Goal: Information Seeking & Learning: Learn about a topic

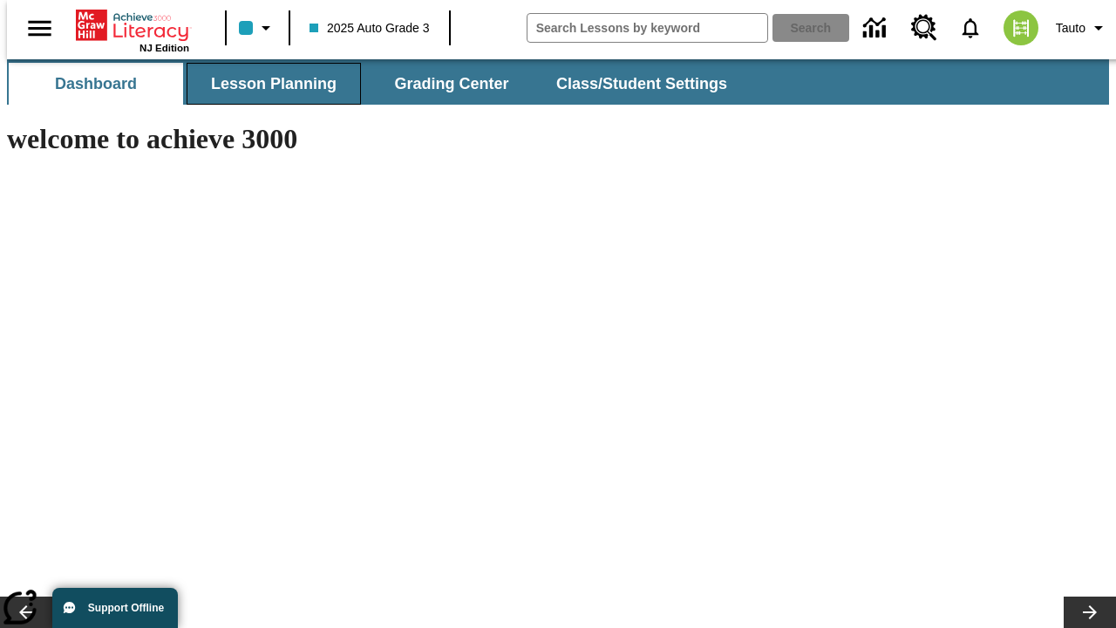
click at [267, 84] on span "Lesson Planning" at bounding box center [274, 84] width 126 height 20
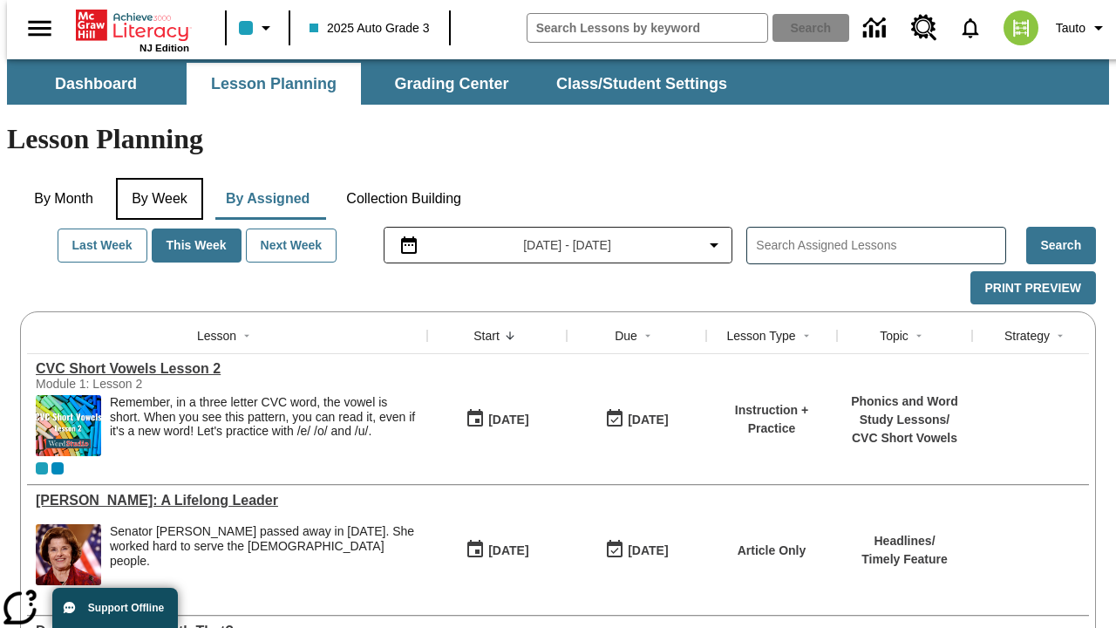
click at [156, 178] on button "By Week" at bounding box center [159, 199] width 87 height 42
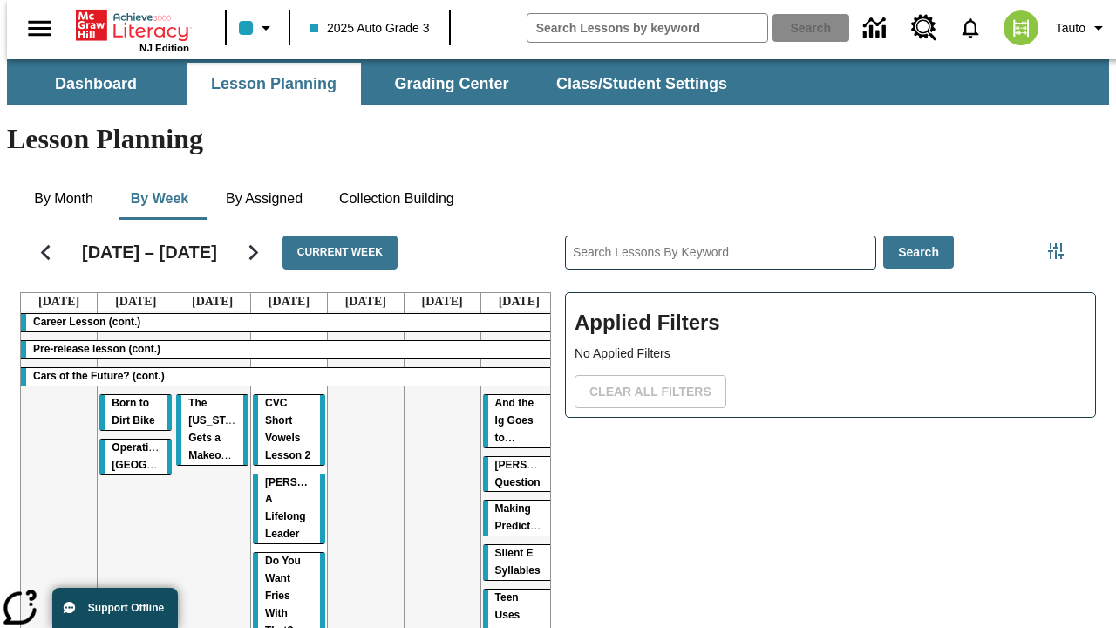
click at [512, 437] on tr "Career Lesson (cont.) Pre-release lesson (cont.) Cars of the Future? (cont.) Bo…" at bounding box center [289, 510] width 536 height 398
